Goal: Navigation & Orientation: Understand site structure

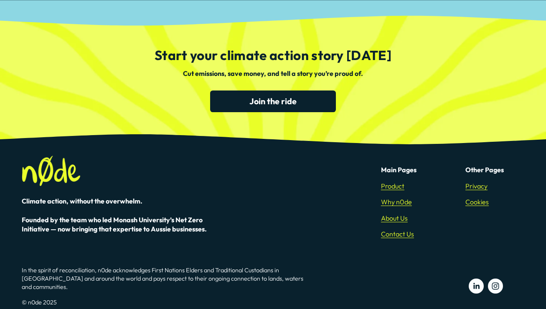
scroll to position [2192, 0]
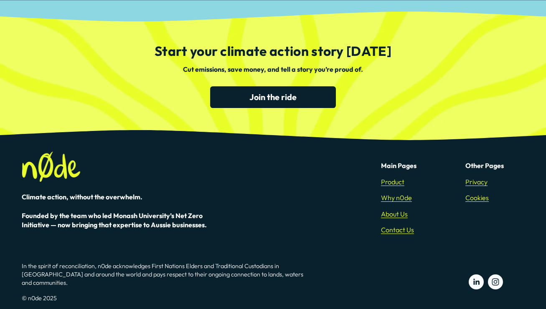
click at [398, 217] on link "About Us" at bounding box center [394, 214] width 27 height 9
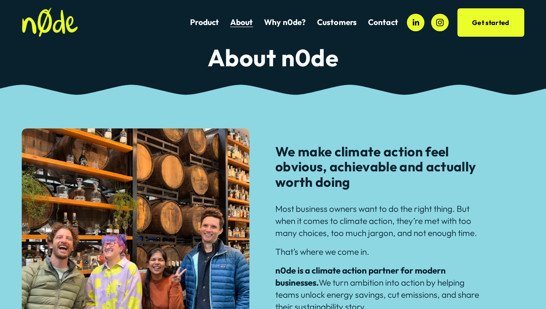
click at [336, 23] on span "Customers" at bounding box center [337, 23] width 40 height 10
click at [338, 22] on span "Customers" at bounding box center [337, 23] width 40 height 10
click at [0, 0] on span "Aegir Divers" at bounding box center [0, 0] width 0 height 0
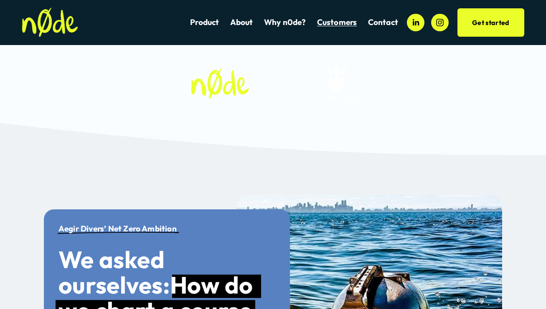
click at [201, 22] on link "Product" at bounding box center [204, 22] width 29 height 11
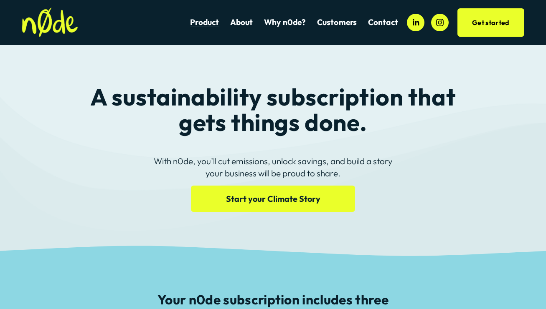
click at [51, 34] on img at bounding box center [50, 23] width 56 height 30
